Goal: Task Accomplishment & Management: Complete application form

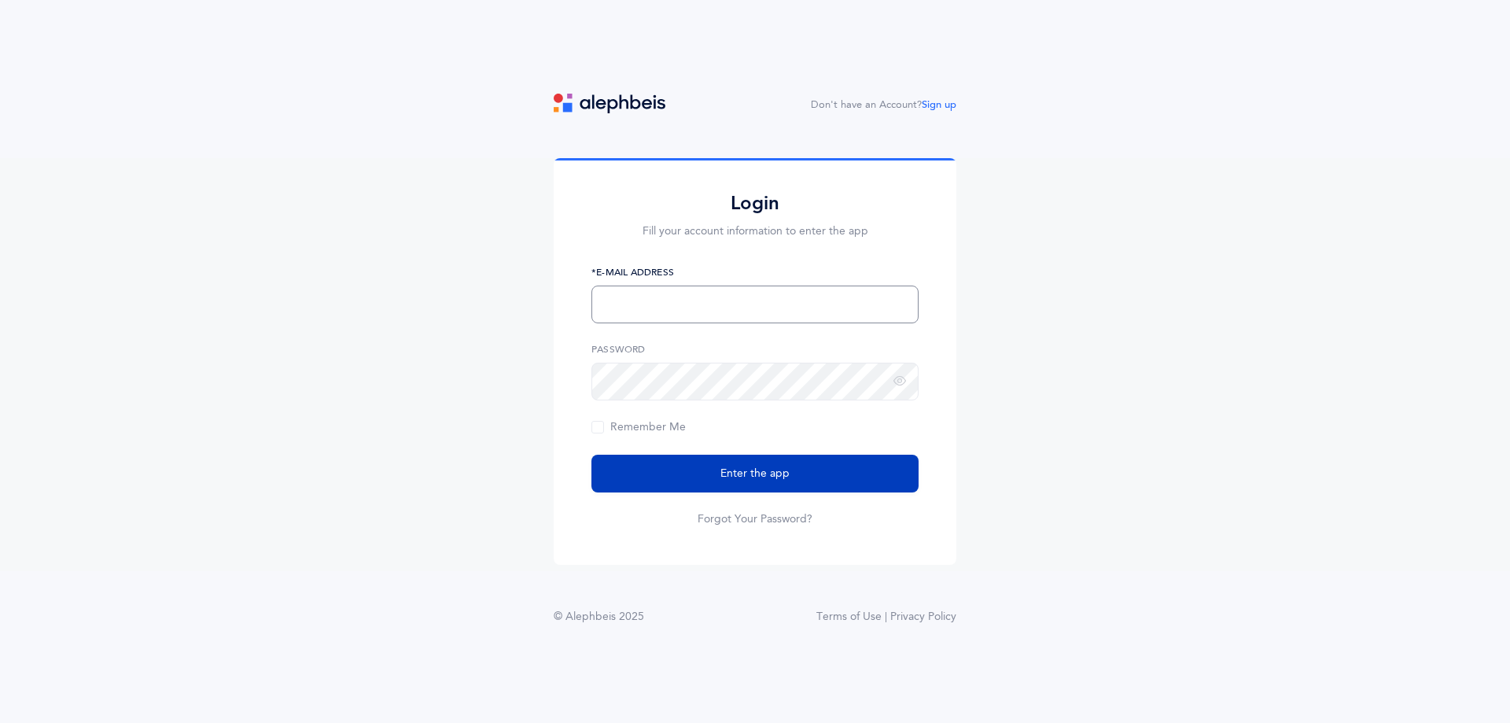
type input "[EMAIL_ADDRESS][DOMAIN_NAME]"
click at [772, 463] on button "Enter the app" at bounding box center [754, 474] width 327 height 38
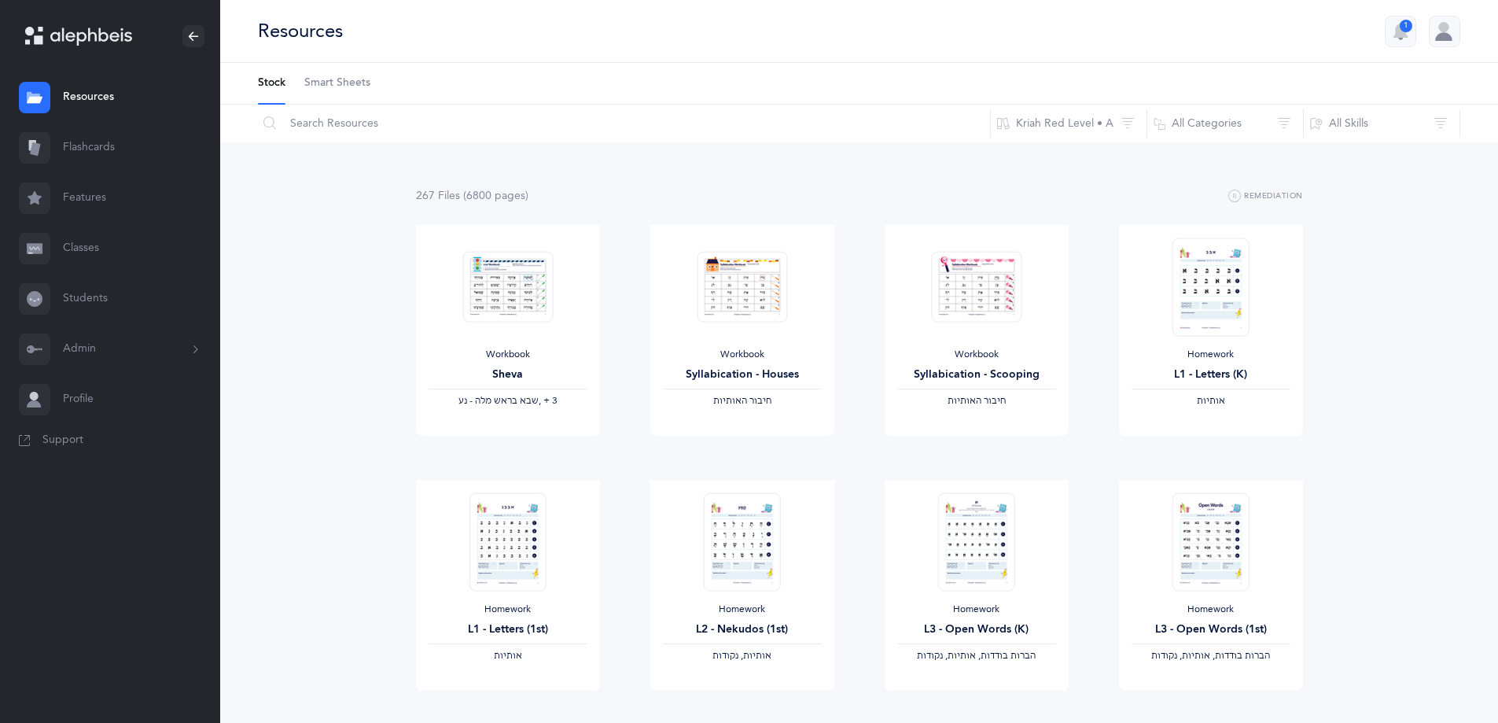
click at [84, 359] on button "Admin" at bounding box center [110, 349] width 220 height 50
click at [105, 460] on link "Classrooms" at bounding box center [141, 461] width 157 height 35
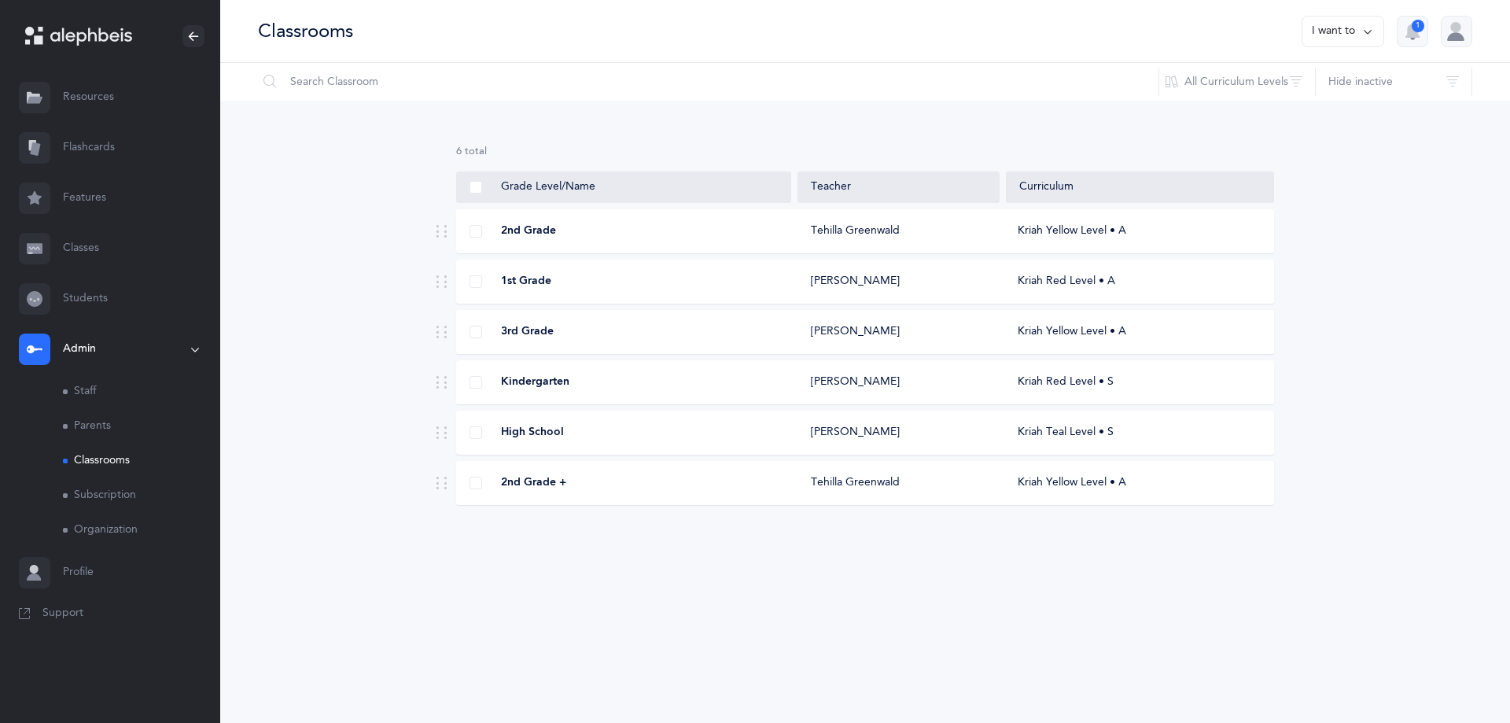
click at [1350, 28] on button "I want to" at bounding box center [1342, 31] width 83 height 31
click at [1303, 82] on button "Add new classroom" at bounding box center [1309, 81] width 123 height 28
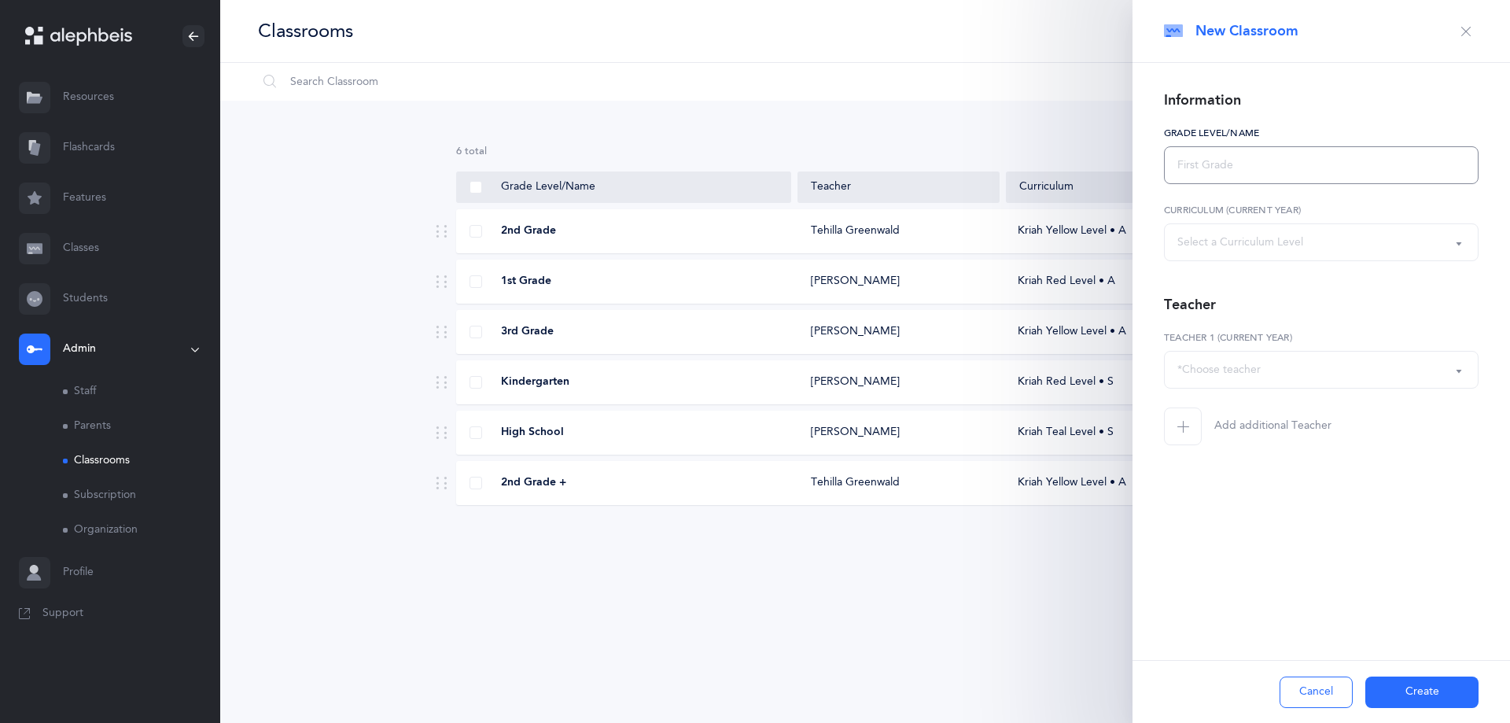
select select
click at [1330, 167] on input "text" at bounding box center [1321, 165] width 315 height 38
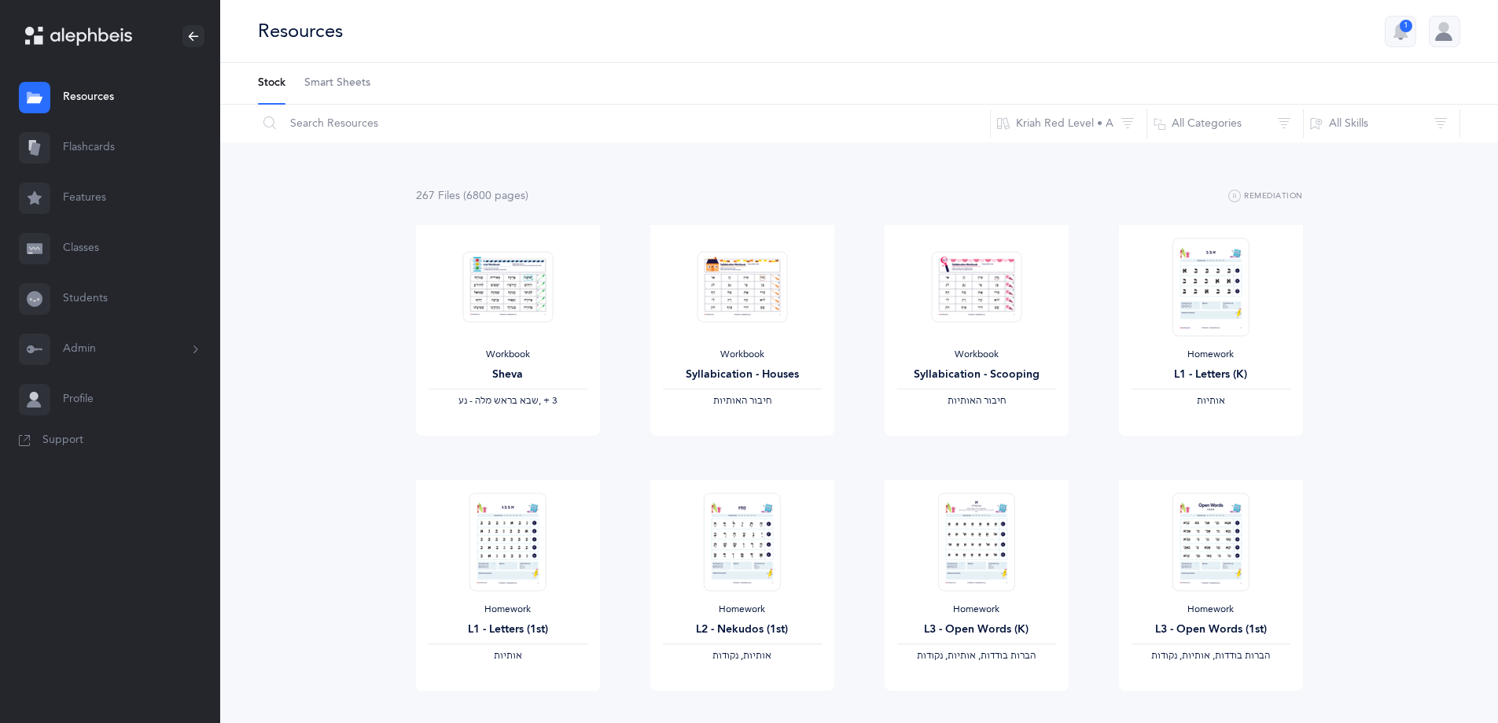
click at [81, 341] on button "Admin" at bounding box center [110, 349] width 220 height 50
click at [108, 452] on link "Classrooms" at bounding box center [141, 461] width 157 height 35
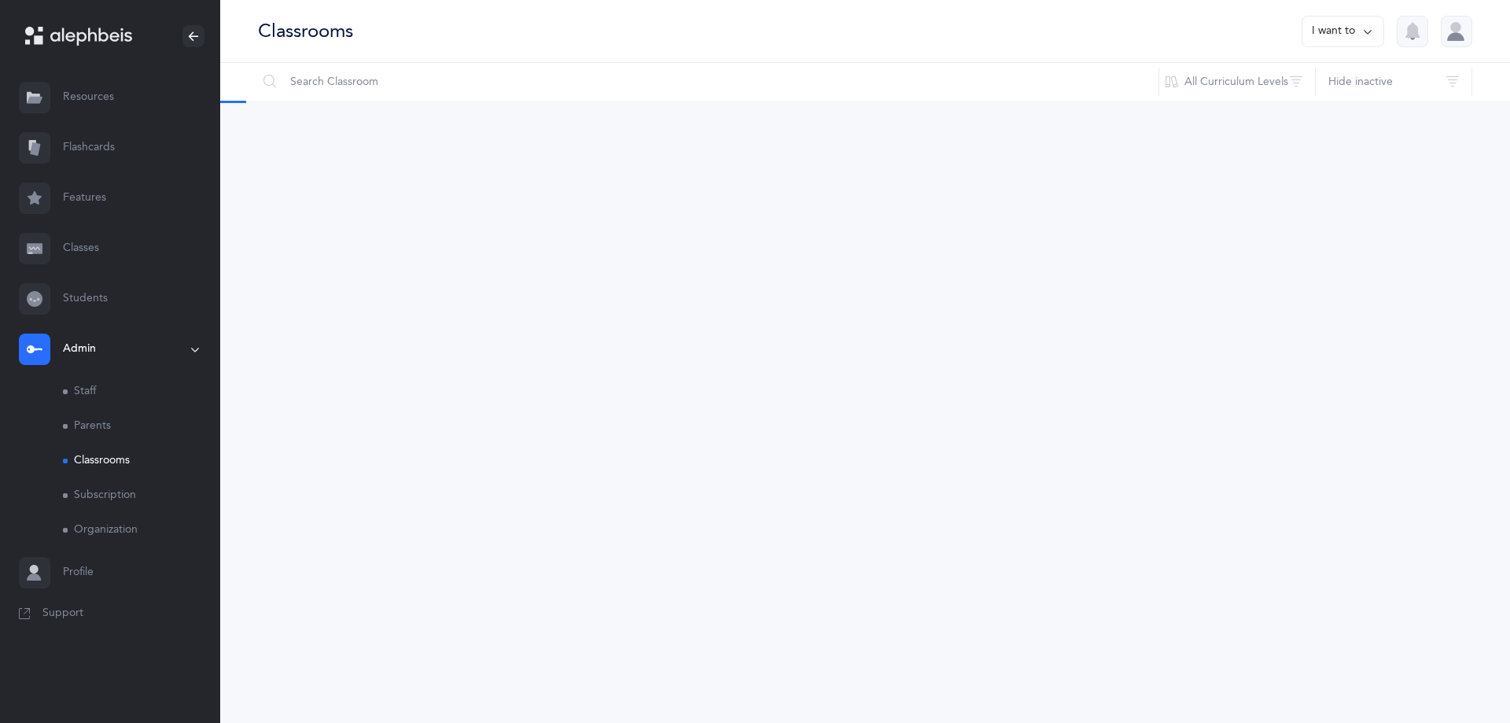
click at [1361, 34] on icon at bounding box center [1367, 31] width 13 height 17
